Goal: Information Seeking & Learning: Stay updated

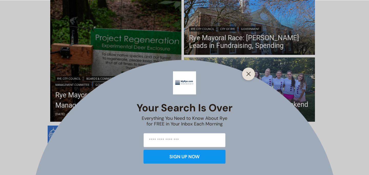
scroll to position [159, 0]
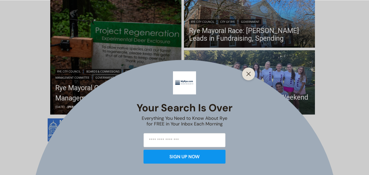
click at [50, 79] on div "Your Search is Over Everything You Need to Know About Rye for FREE in Your Inbo…" at bounding box center [184, 87] width 369 height 175
click at [246, 71] on button "Close" at bounding box center [248, 73] width 7 height 7
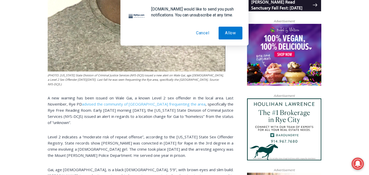
scroll to position [387, 0]
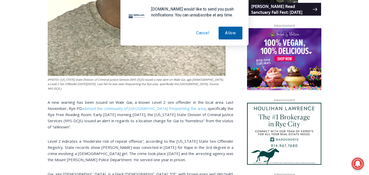
click at [227, 34] on button "Allow" at bounding box center [230, 33] width 24 height 13
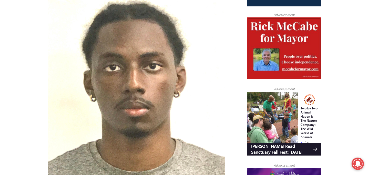
scroll to position [247, 0]
